Goal: Information Seeking & Learning: Learn about a topic

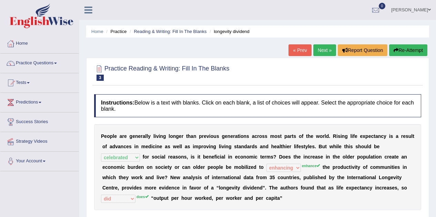
select select "celebrated"
select select "enhancing"
select select "did"
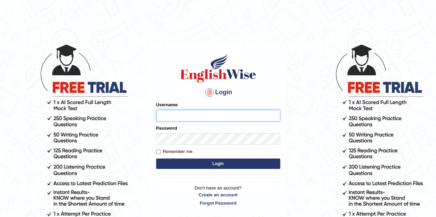
type input "eduardo_pte"
click at [234, 163] on button "Login" at bounding box center [218, 164] width 124 height 10
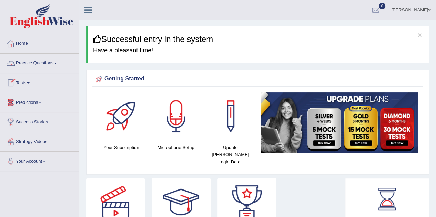
click at [46, 62] on link "Practice Questions" at bounding box center [39, 62] width 79 height 17
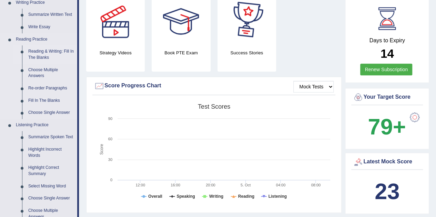
scroll to position [138, 0]
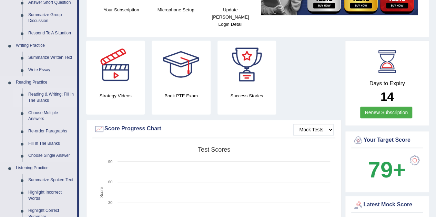
click at [34, 97] on link "Reading & Writing: Fill In The Blanks" at bounding box center [51, 98] width 52 height 18
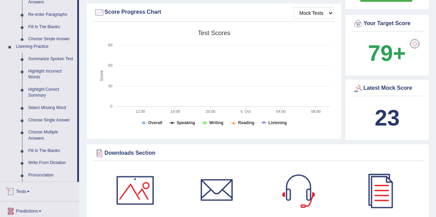
scroll to position [473, 0]
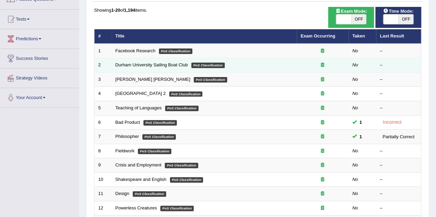
scroll to position [63, 0]
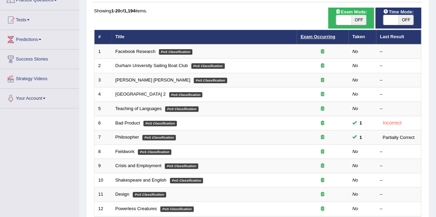
click at [319, 38] on link "Exam Occurring" at bounding box center [318, 36] width 34 height 5
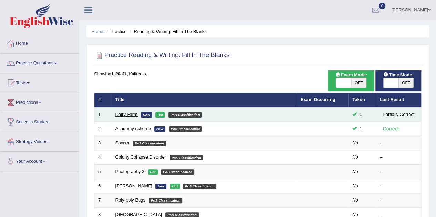
click at [130, 115] on link "Dairy Farm" at bounding box center [126, 114] width 22 height 5
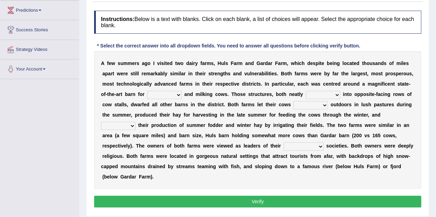
scroll to position [103, 0]
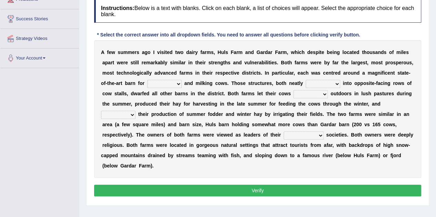
click at [402, 84] on b "s" at bounding box center [403, 84] width 3 height 6
click at [174, 83] on select "bringing saving releasing sheltering" at bounding box center [164, 84] width 34 height 8
select select "sheltering"
click at [147, 80] on select "bringing saving releasing sheltering" at bounding box center [164, 84] width 34 height 8
click at [336, 84] on select "breaked shattered stripped divided" at bounding box center [323, 84] width 34 height 8
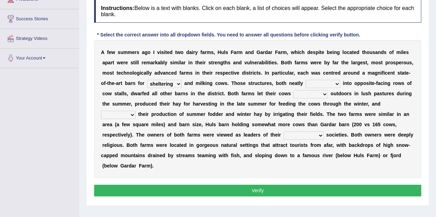
select select "divided"
click at [306, 80] on select "breaked shattered stripped divided" at bounding box center [323, 84] width 34 height 8
click at [318, 92] on select "rear shatter gather graze" at bounding box center [310, 94] width 34 height 8
select select "graze"
click at [293, 90] on select "rear shatter gather graze" at bounding box center [310, 94] width 34 height 8
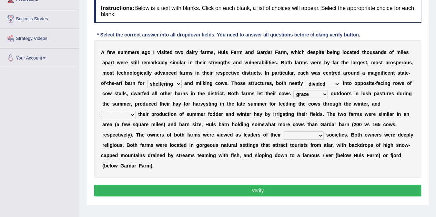
click at [120, 113] on select "fluctuated decreased upsurged increased" at bounding box center [118, 115] width 34 height 8
select select "increased"
click at [101, 111] on select "fluctuated decreased upsurged increased" at bounding box center [118, 115] width 34 height 8
click at [313, 135] on select "perspective respective retrospective prospective" at bounding box center [304, 136] width 40 height 8
select select "perspective"
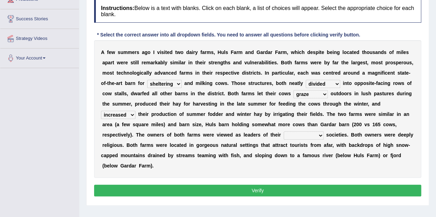
click at [284, 132] on select "perspective respective retrospective prospective" at bounding box center [304, 136] width 40 height 8
click at [301, 190] on button "Verify" at bounding box center [257, 191] width 327 height 12
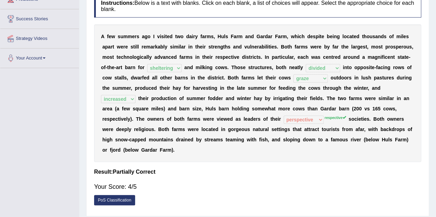
click at [417, 88] on div "A f e w s u m m e r s a g o I v i s i t e d t w o d a i r y f a r m s , H u l s…" at bounding box center [257, 93] width 327 height 138
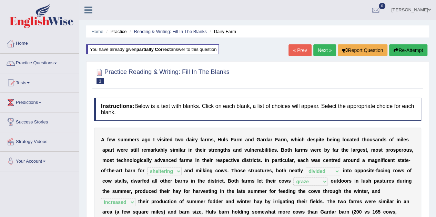
click at [327, 50] on link "Next »" at bounding box center [324, 50] width 23 height 12
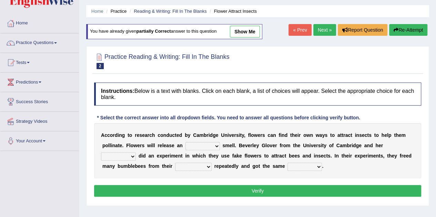
scroll to position [34, 0]
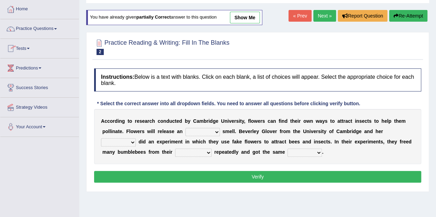
click at [322, 20] on link "Next »" at bounding box center [324, 16] width 23 height 12
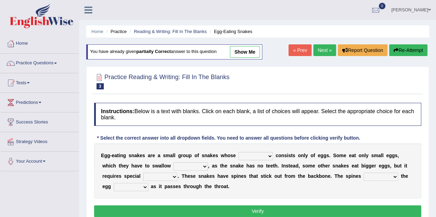
click at [322, 53] on link "Next »" at bounding box center [324, 50] width 23 height 12
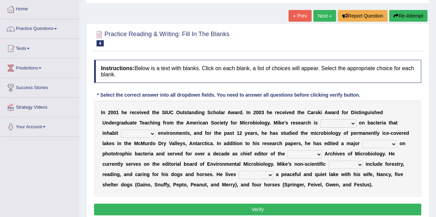
scroll to position [69, 0]
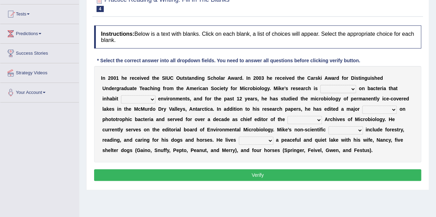
click at [351, 87] on select "relaxed focused aggregated accessed" at bounding box center [338, 89] width 36 height 8
click at [343, 90] on select "relaxed focused aggregated accessed" at bounding box center [338, 89] width 36 height 8
click at [131, 98] on select "reached extended extreme remained" at bounding box center [138, 99] width 34 height 8
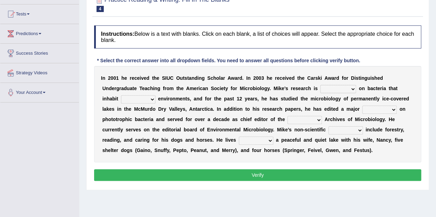
click at [131, 98] on select "reached extended extreme remained" at bounding box center [138, 99] width 34 height 8
click at [345, 91] on select "relaxed focused aggregated accessed" at bounding box center [338, 89] width 36 height 8
select select "focused"
click at [320, 85] on select "relaxed focused aggregated accessed" at bounding box center [338, 89] width 36 height 8
click at [145, 101] on select "reached extended extreme remained" at bounding box center [138, 99] width 34 height 8
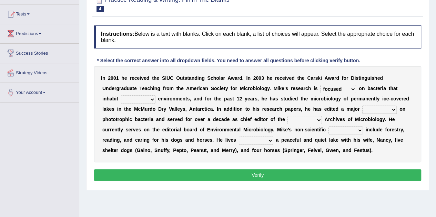
select select "extreme"
click at [121, 95] on select "reached extended extreme remained" at bounding box center [138, 99] width 34 height 8
click at [372, 110] on select "treatise reprise disguides disguised" at bounding box center [379, 110] width 34 height 8
click at [309, 121] on select "present exclusive journal general" at bounding box center [304, 120] width 34 height 8
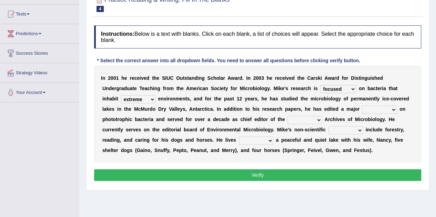
click at [372, 111] on select "treatise reprise disguides disguised" at bounding box center [379, 110] width 34 height 8
click at [362, 106] on select "treatise reprise disguides disguised" at bounding box center [379, 110] width 34 height 8
click at [369, 110] on select "treatise reprise disguides disguised" at bounding box center [379, 110] width 34 height 8
select select "disguised"
click at [362, 106] on select "treatise reprise disguides disguised" at bounding box center [379, 110] width 34 height 8
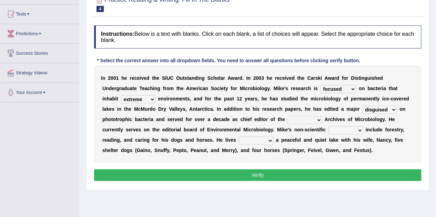
click at [289, 120] on select "present exclusive journal general" at bounding box center [304, 120] width 34 height 8
select select "exclusive"
click at [287, 116] on select "present exclusive journal general" at bounding box center [304, 120] width 34 height 8
click at [343, 131] on select "impacts interests influence injects" at bounding box center [345, 130] width 34 height 8
select select "influence"
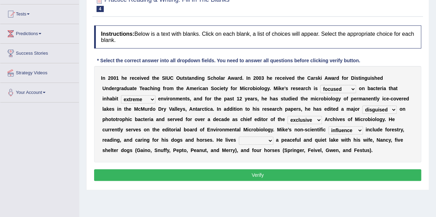
click at [328, 126] on select "impacts interests influence injects" at bounding box center [345, 130] width 34 height 8
click at [261, 140] on select "behind beyond backs besides" at bounding box center [256, 141] width 34 height 8
click at [297, 149] on b "g" at bounding box center [297, 151] width 3 height 6
click at [267, 139] on select "behind beyond backs besides" at bounding box center [256, 141] width 34 height 8
select select "besides"
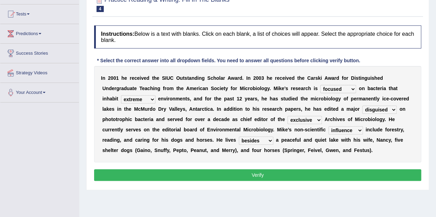
click at [239, 137] on select "behind beyond backs besides" at bounding box center [256, 141] width 34 height 8
click at [257, 175] on button "Verify" at bounding box center [257, 176] width 327 height 12
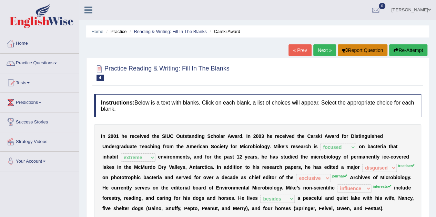
scroll to position [0, 0]
click at [321, 47] on link "Next »" at bounding box center [324, 50] width 23 height 12
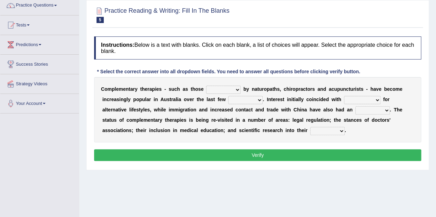
scroll to position [69, 0]
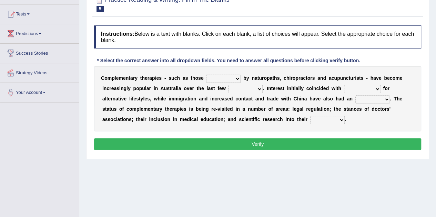
click at [231, 79] on select "adjusted practised prompted produced" at bounding box center [223, 79] width 34 height 8
click at [230, 80] on select "adjusted practised prompted produced" at bounding box center [223, 79] width 34 height 8
click at [186, 95] on div "C o m p l e m e n t a r y t h e r a p i e s - s u c h a s t h o s e adjusted pr…" at bounding box center [257, 98] width 327 height 65
click at [221, 78] on select "adjusted practised prompted produced" at bounding box center [223, 79] width 34 height 8
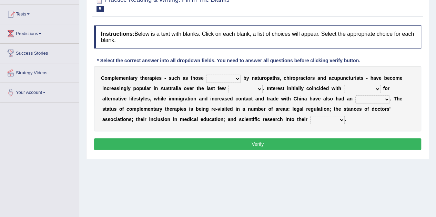
click at [183, 98] on b "r" at bounding box center [184, 99] width 2 height 6
click at [244, 89] on select "decades days times things" at bounding box center [245, 89] width 34 height 8
select select "decades"
click at [228, 85] on select "decades days times things" at bounding box center [245, 89] width 34 height 8
click at [230, 79] on select "adjusted practised prompted produced" at bounding box center [223, 79] width 34 height 8
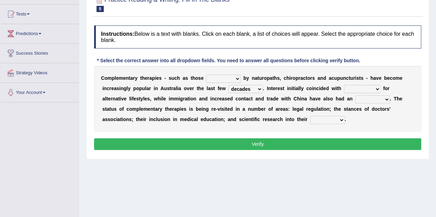
click at [274, 89] on b "e" at bounding box center [274, 89] width 3 height 6
click at [365, 86] on select "happiness joy fun enthusiasm" at bounding box center [362, 89] width 37 height 8
click at [364, 91] on select "happiness joy fun enthusiasm" at bounding box center [362, 89] width 37 height 8
click at [222, 78] on select "adjusted practised prompted produced" at bounding box center [223, 79] width 34 height 8
select select "practised"
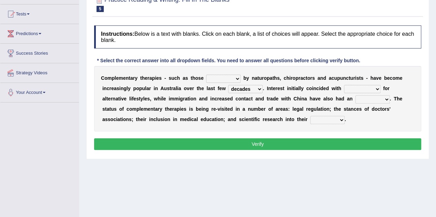
click at [206, 75] on select "adjusted practised prompted produced" at bounding box center [223, 79] width 34 height 8
click at [371, 87] on select "happiness joy fun enthusiasm" at bounding box center [362, 89] width 37 height 8
click at [334, 76] on b "u" at bounding box center [335, 78] width 3 height 6
click at [365, 87] on select "happiness joy fun enthusiasm" at bounding box center [362, 89] width 37 height 8
select select "joy"
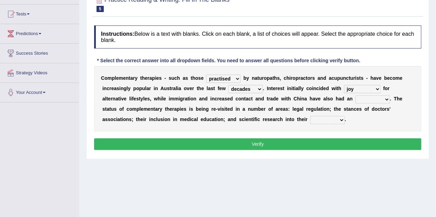
click at [344, 85] on select "happiness joy fun enthusiasm" at bounding box center [362, 89] width 37 height 8
click at [369, 98] on select "interest influence activity accuracy" at bounding box center [372, 99] width 34 height 8
select select "influence"
click at [355, 95] on select "interest influence activity accuracy" at bounding box center [372, 99] width 34 height 8
click at [317, 122] on select "aspects effects efficacy access" at bounding box center [327, 120] width 34 height 8
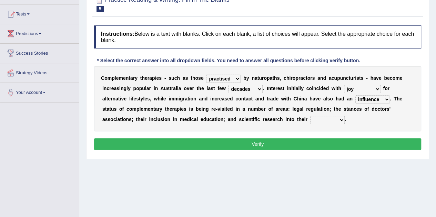
select select "efficacy"
click at [310, 116] on select "aspects effects efficacy access" at bounding box center [327, 120] width 34 height 8
click at [327, 145] on button "Verify" at bounding box center [257, 145] width 327 height 12
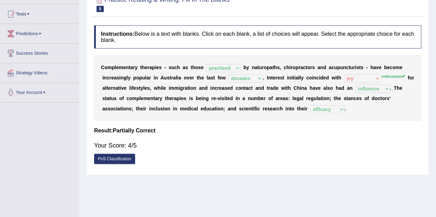
click at [406, 78] on b at bounding box center [406, 78] width 3 height 6
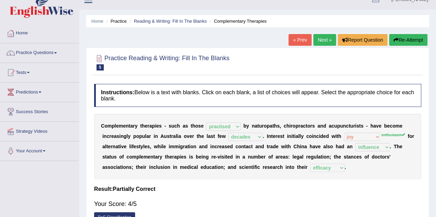
scroll to position [0, 0]
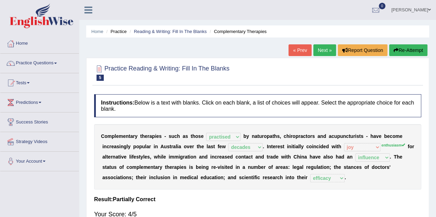
click at [320, 51] on link "Next »" at bounding box center [324, 50] width 23 height 12
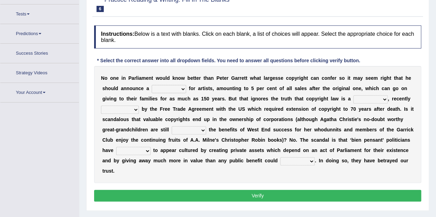
scroll to position [78, 0]
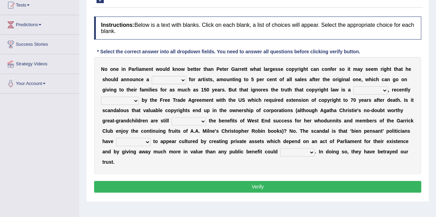
click at [175, 79] on select "penalty quality quantity royalty" at bounding box center [169, 80] width 34 height 8
click at [230, 86] on div "N o o n e i n P a r l i a m e n t w o u l d k n o w b e t t e r t h a n P e t e…" at bounding box center [257, 115] width 327 height 117
click at [182, 80] on select "penalty quality quantity royalty" at bounding box center [169, 80] width 34 height 8
click at [226, 100] on b at bounding box center [227, 101] width 3 height 6
click at [166, 79] on select "penalty quality quantity royalty" at bounding box center [169, 80] width 34 height 8
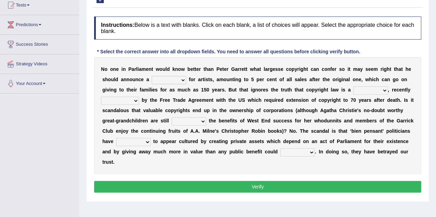
click at [219, 86] on div "N o o n e i n P a r l i a m e n t w o u l d k n o w b e t t e r t h a n P e t e…" at bounding box center [257, 115] width 327 height 117
click at [179, 80] on select "penalty quality quantity royalty" at bounding box center [169, 80] width 34 height 8
click at [152, 76] on select "penalty quality quantity royalty" at bounding box center [169, 80] width 34 height 8
click at [178, 81] on select "penalty quality quantity royalty" at bounding box center [169, 80] width 34 height 8
select select "royalty"
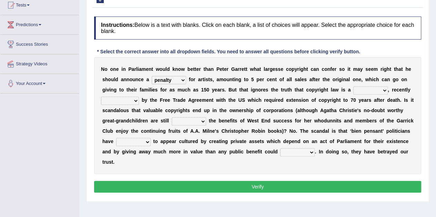
click at [152, 76] on select "penalty quality quantity royalty" at bounding box center [169, 80] width 34 height 8
click at [359, 87] on select "right proof scandal crime" at bounding box center [370, 91] width 34 height 8
select select "right"
click at [353, 87] on select "right proof scandal crime" at bounding box center [370, 91] width 34 height 8
click at [129, 98] on select "exacerbated executed planned pleased" at bounding box center [120, 101] width 38 height 8
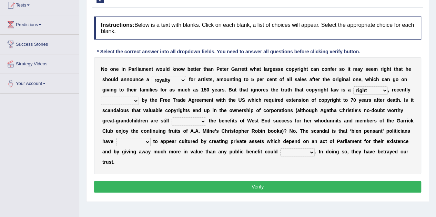
select select "pleased"
click at [101, 97] on select "exacerbated executed planned pleased" at bounding box center [120, 101] width 38 height 8
click at [186, 121] on select "sweeping reaping gripping sneaking" at bounding box center [189, 122] width 34 height 8
click at [216, 132] on b "s" at bounding box center [217, 132] width 3 height 6
click at [137, 139] on select "related executed attempted cultured" at bounding box center [133, 142] width 34 height 8
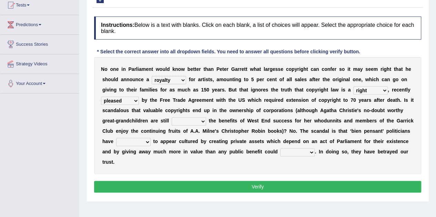
select select "related"
click at [116, 138] on select "related executed attempted cultured" at bounding box center [133, 142] width 34 height 8
click at [294, 149] on select "adjust justify impress attest" at bounding box center [297, 153] width 34 height 8
select select "justify"
click at [280, 149] on select "adjust justify impress attest" at bounding box center [297, 153] width 34 height 8
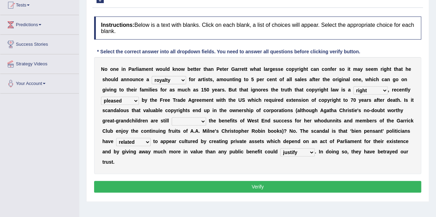
click at [196, 124] on select "sweeping reaping gripping sneaking" at bounding box center [189, 122] width 34 height 8
select select "reaping"
click at [172, 118] on select "sweeping reaping gripping sneaking" at bounding box center [189, 122] width 34 height 8
click at [211, 190] on button "Verify" at bounding box center [257, 187] width 327 height 12
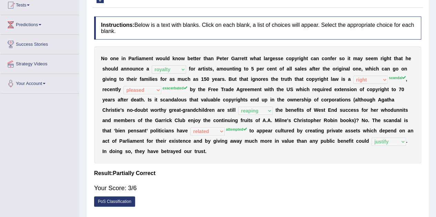
scroll to position [112, 0]
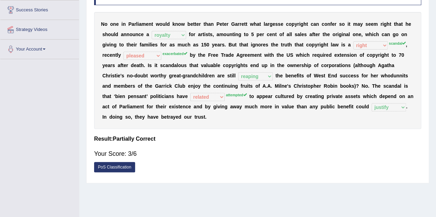
drag, startPoint x: 270, startPoint y: 98, endPoint x: 272, endPoint y: 90, distance: 7.7
click at [272, 90] on div "N o o n e i n P a r l i a m e n t w o u l d k n o w b e t t e r t h a n P e t e…" at bounding box center [257, 70] width 327 height 117
